Goal: Task Accomplishment & Management: Manage account settings

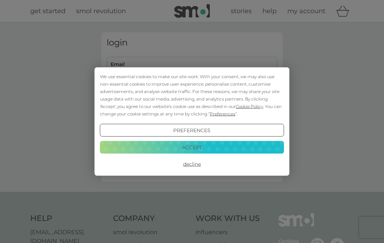
click at [189, 148] on button "Accept" at bounding box center [192, 147] width 184 height 13
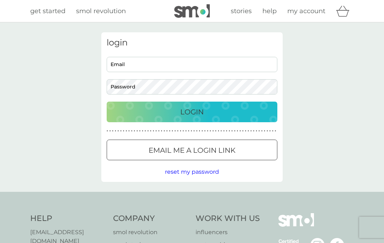
click at [145, 63] on input "Email" at bounding box center [192, 64] width 171 height 15
type input "[PERSON_NAME][EMAIL_ADDRESS][DOMAIN_NAME]"
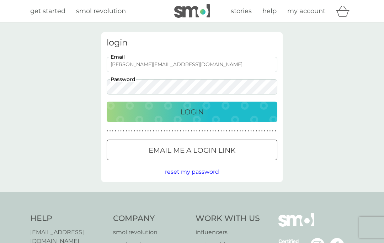
click at [192, 112] on button "Login" at bounding box center [192, 112] width 171 height 21
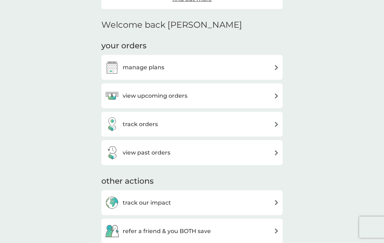
scroll to position [160, 0]
click at [274, 95] on img at bounding box center [276, 95] width 5 height 5
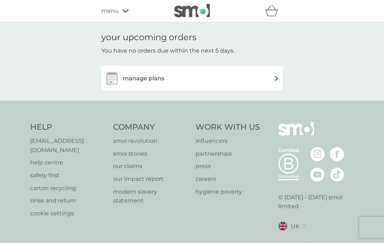
click at [274, 76] on img at bounding box center [276, 78] width 5 height 5
